Goal: Information Seeking & Learning: Understand process/instructions

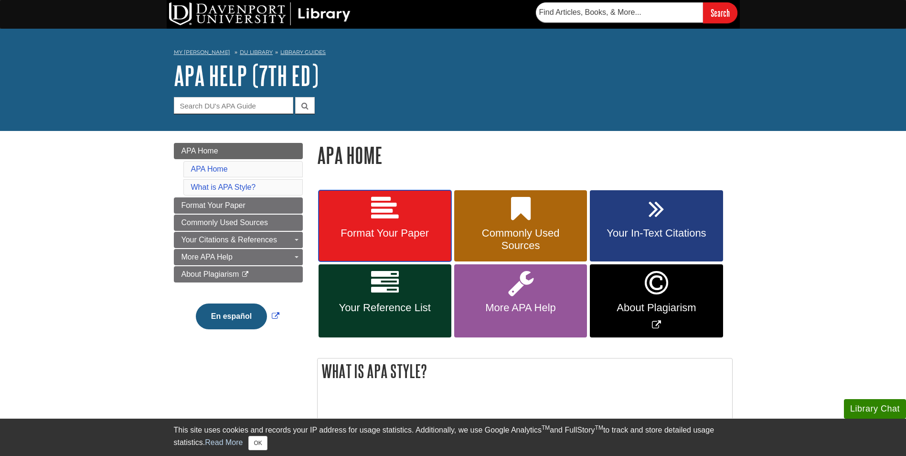
click at [381, 242] on link "Format Your Paper" at bounding box center [385, 226] width 133 height 72
